Goal: Task Accomplishment & Management: Manage account settings

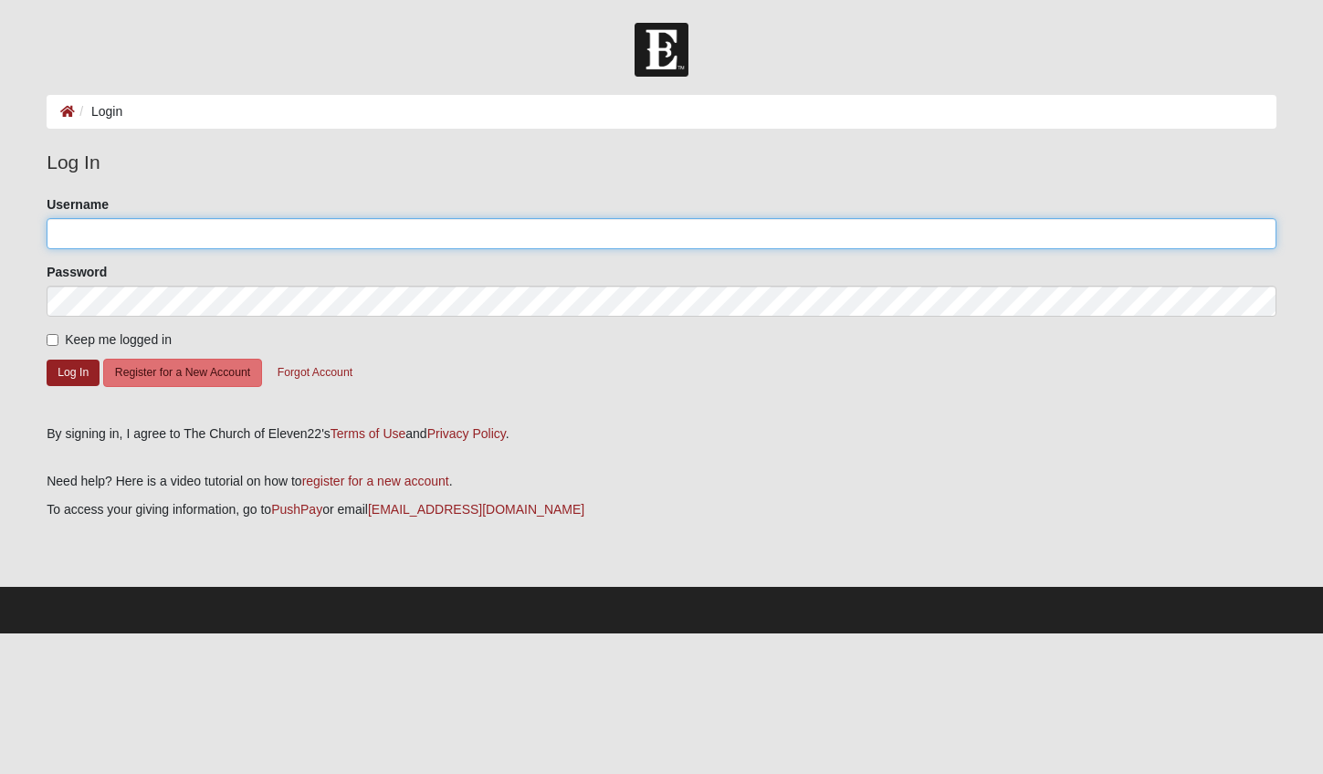
click at [217, 228] on input "Username" at bounding box center [662, 233] width 1230 height 31
type input "[EMAIL_ADDRESS][DOMAIN_NAME]"
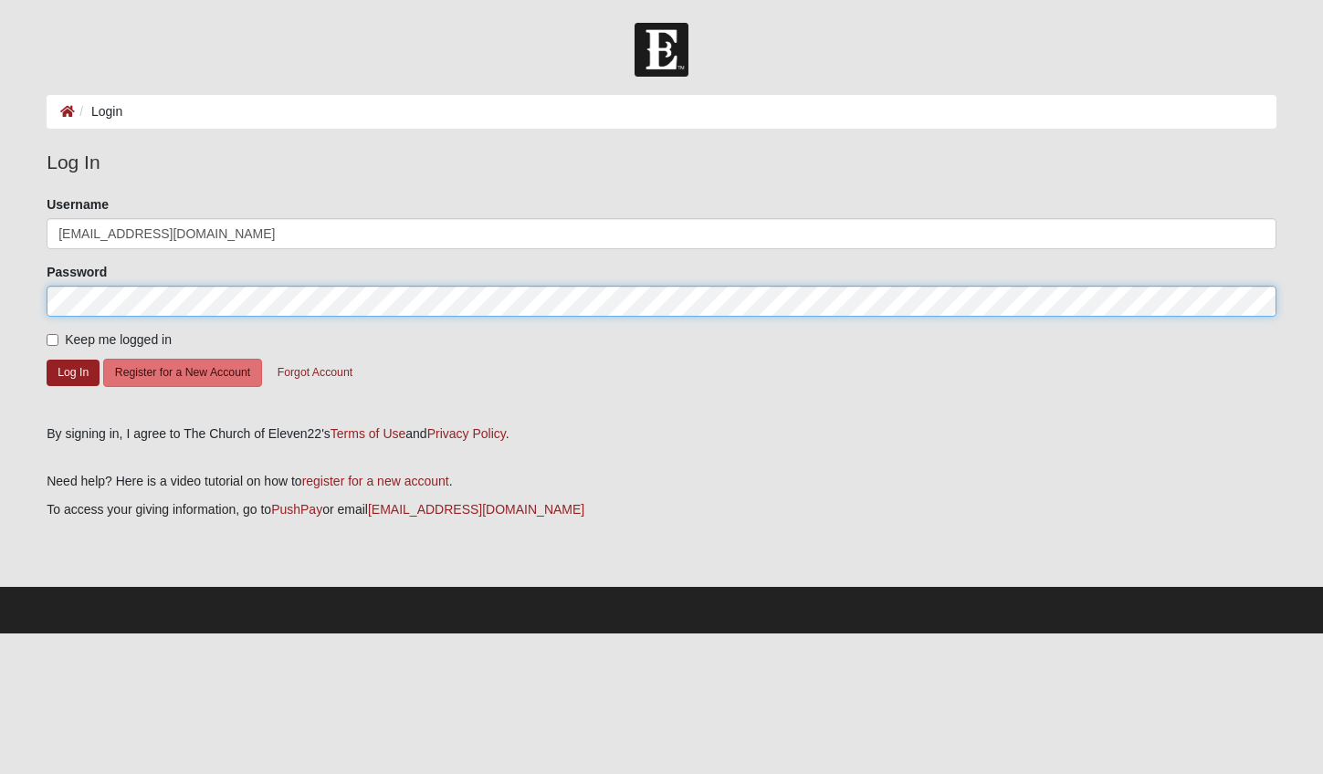
click at [47, 360] on button "Log In" at bounding box center [73, 373] width 53 height 26
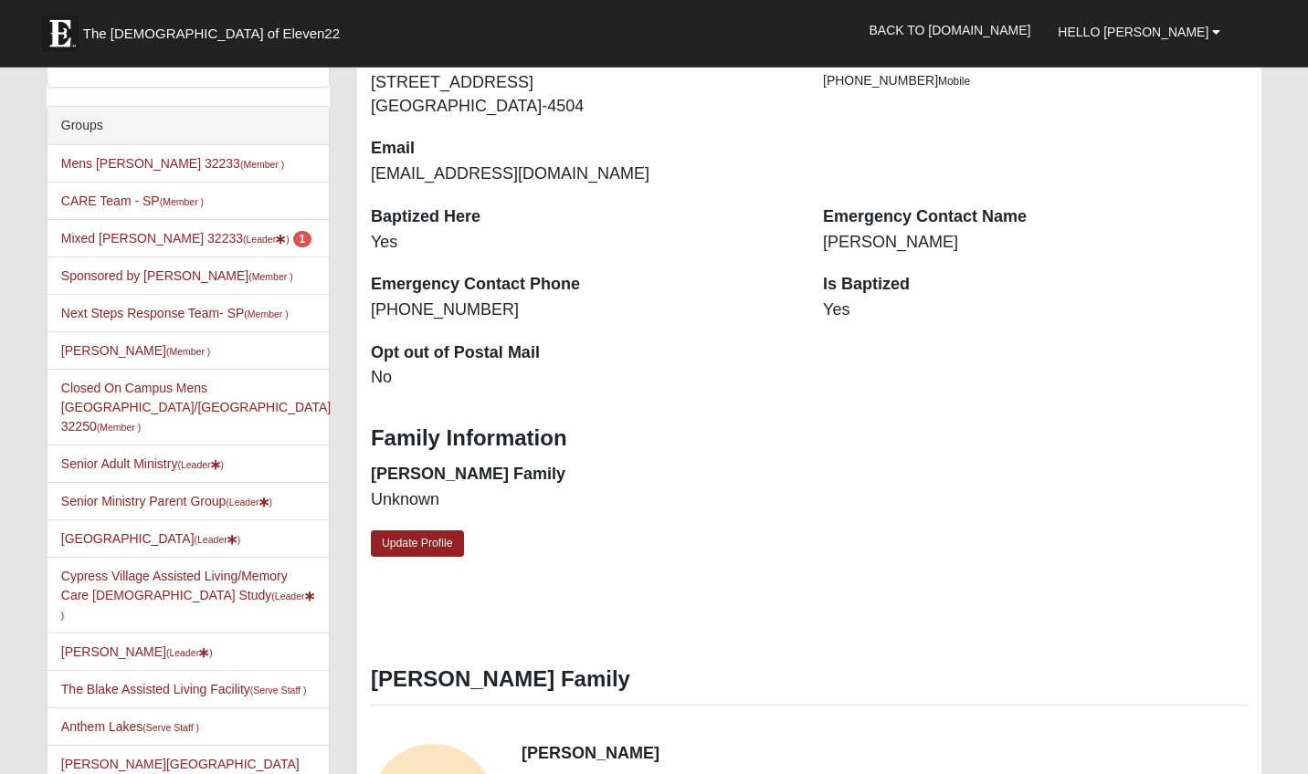
scroll to position [319, 0]
click at [123, 238] on link "Mixed [PERSON_NAME] 32233 (Leader ) 1" at bounding box center [186, 239] width 250 height 15
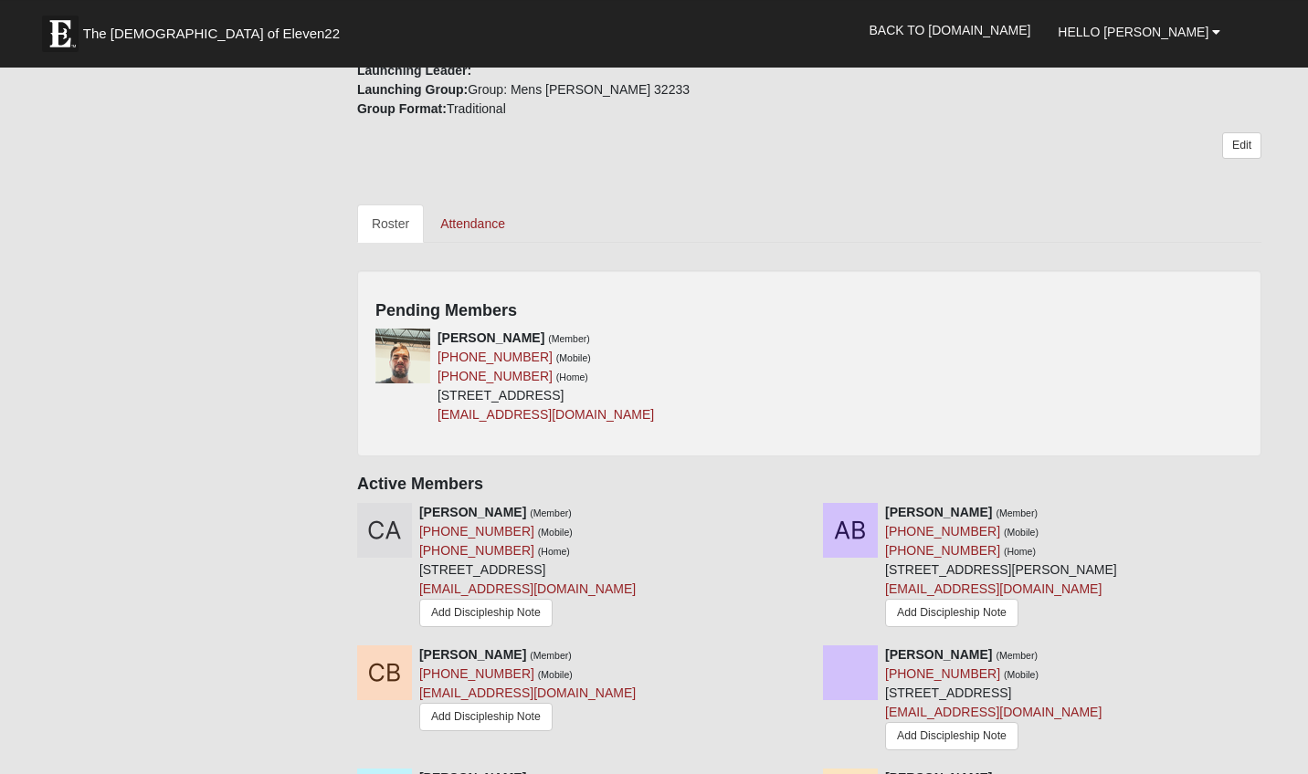
scroll to position [666, 0]
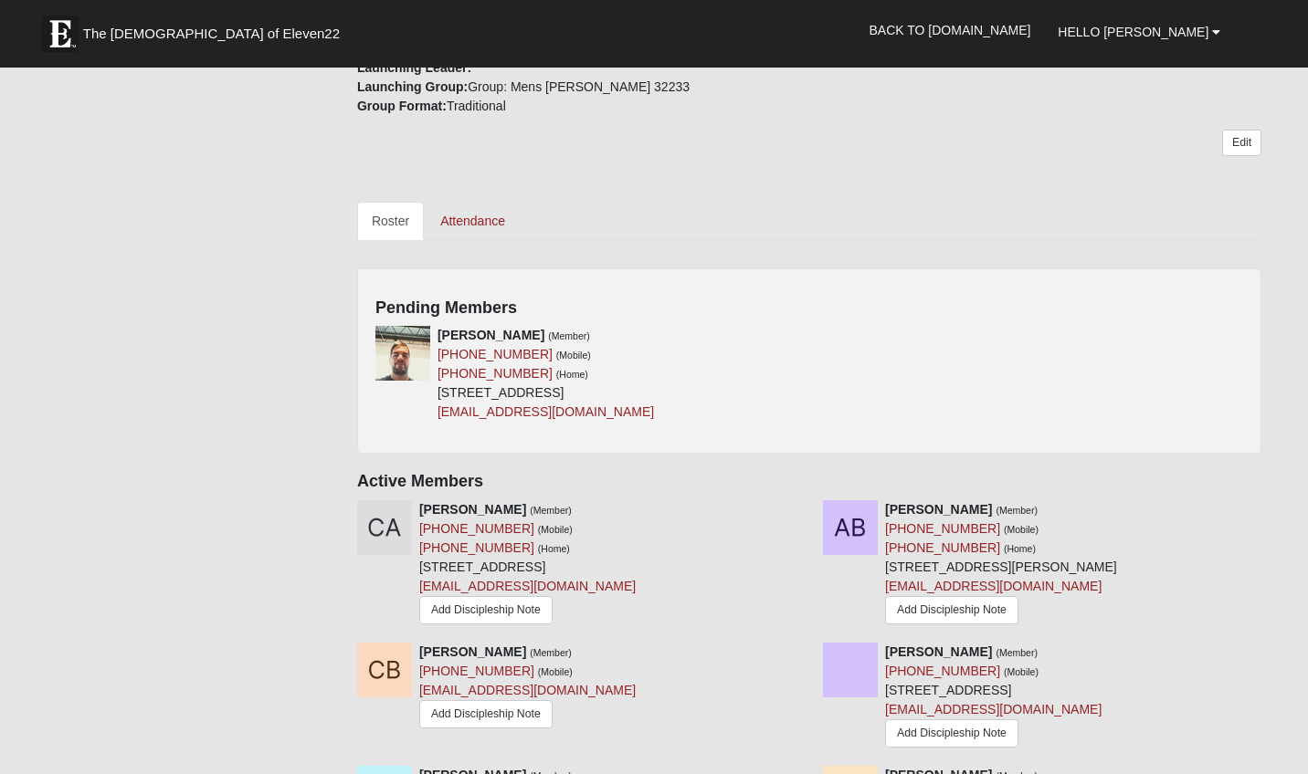
click at [1096, 355] on div "Josh Enfinger (Member) (904) 352-0676 (Mobile) (904) 352-0676 (Home) 12559 Lazy…" at bounding box center [809, 381] width 895 height 110
click at [826, 331] on div "Josh Enfinger (Member) (904) 352-0676 (Mobile) (904) 352-0676 (Home) 12559 Lazy…" at bounding box center [809, 381] width 895 height 110
click at [1246, 314] on div "Pending Members Josh Enfinger (Member) (904) 352-0676 (Mobile) (904) 352-0676 (…" at bounding box center [809, 361] width 904 height 186
click at [1192, 336] on div "Josh Enfinger (Member) (904) 352-0676 (Mobile) (904) 352-0676 (Home) 12559 Lazy…" at bounding box center [809, 381] width 895 height 110
click at [556, 353] on small "(Mobile)" at bounding box center [573, 355] width 35 height 11
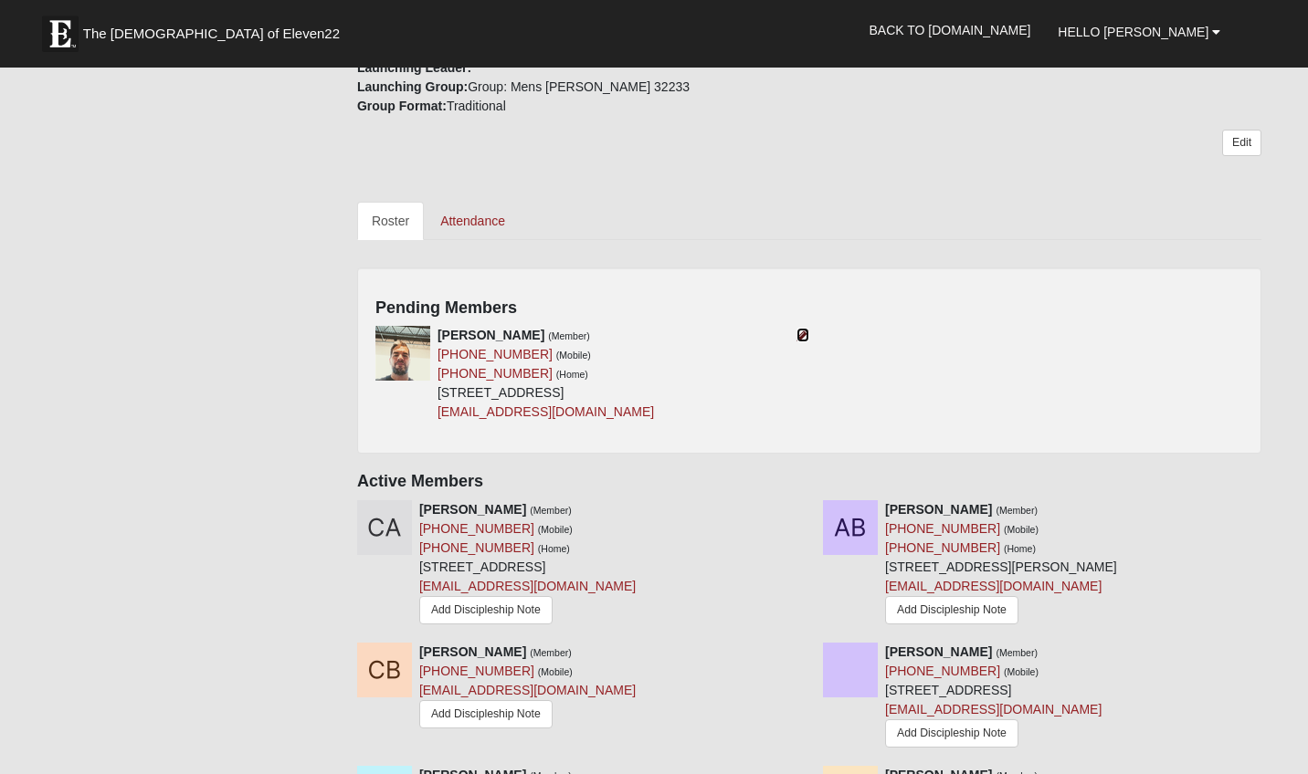
click at [806, 335] on icon at bounding box center [802, 335] width 13 height 13
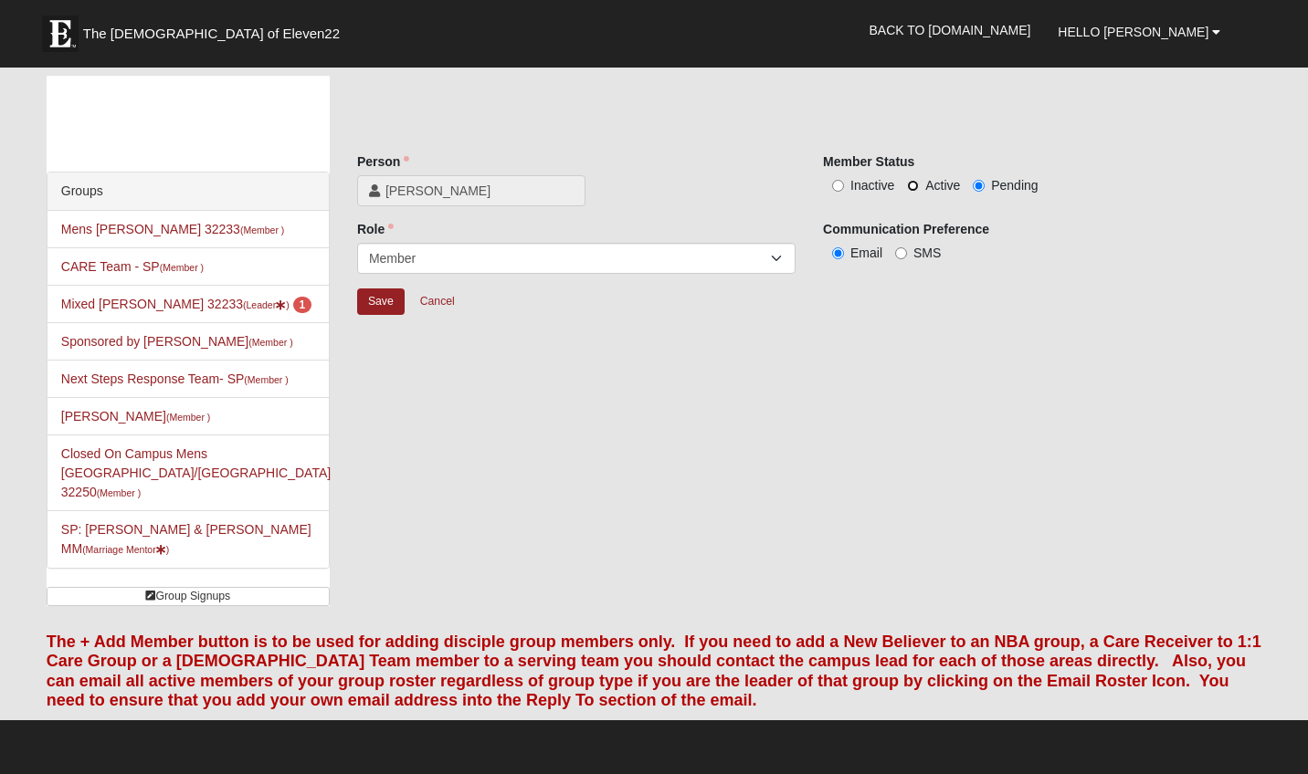
click at [910, 188] on input "Active" at bounding box center [913, 186] width 12 height 12
radio input "true"
click at [384, 304] on input "Save" at bounding box center [380, 302] width 47 height 26
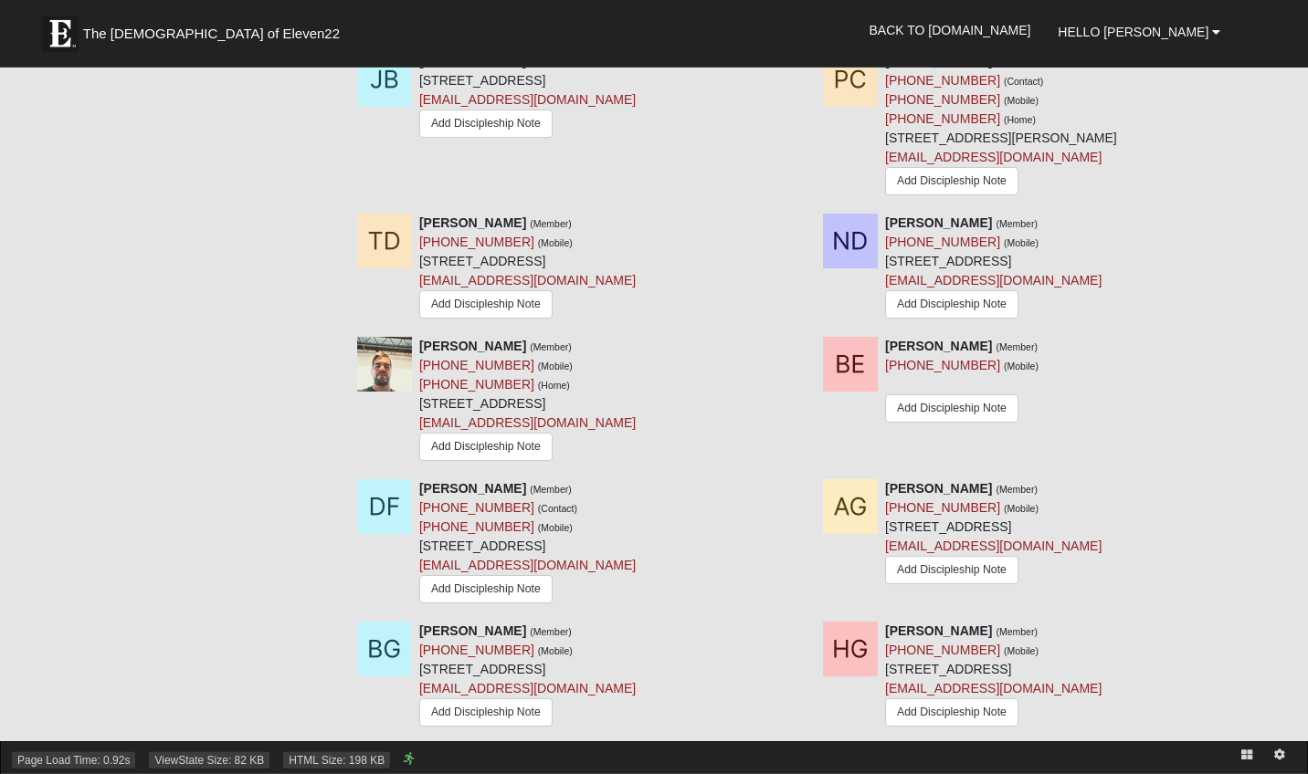
scroll to position [1177, 0]
